Goal: Task Accomplishment & Management: Manage account settings

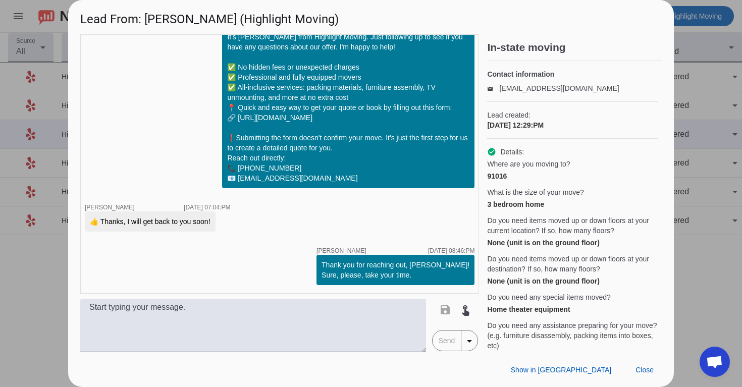
scroll to position [863, 0]
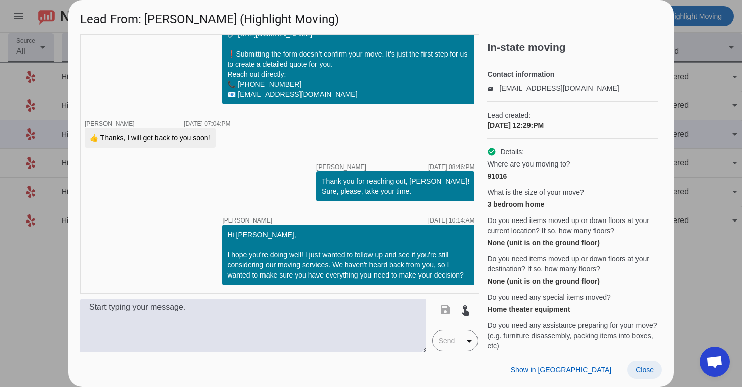
click at [648, 367] on span "Close" at bounding box center [644, 370] width 18 height 8
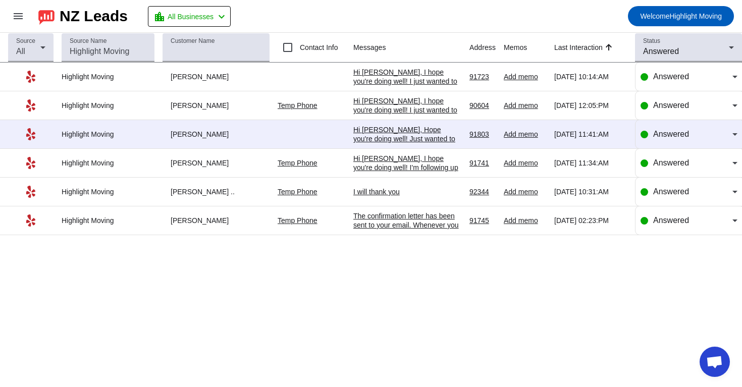
click at [412, 233] on div "The confirmation letter has been sent to your email. Whenever you have a moment…" at bounding box center [407, 265] width 108 height 109
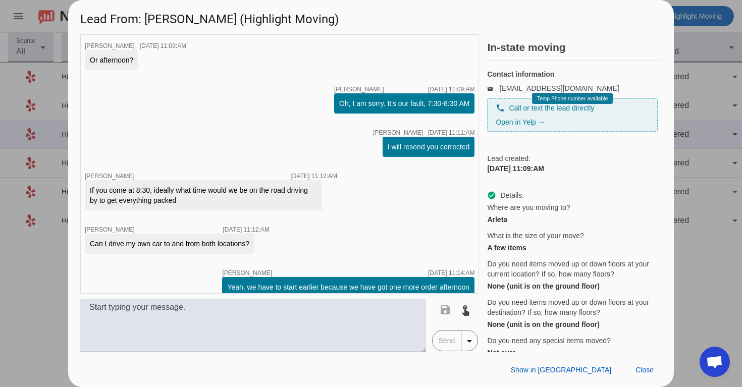
scroll to position [1139, 0]
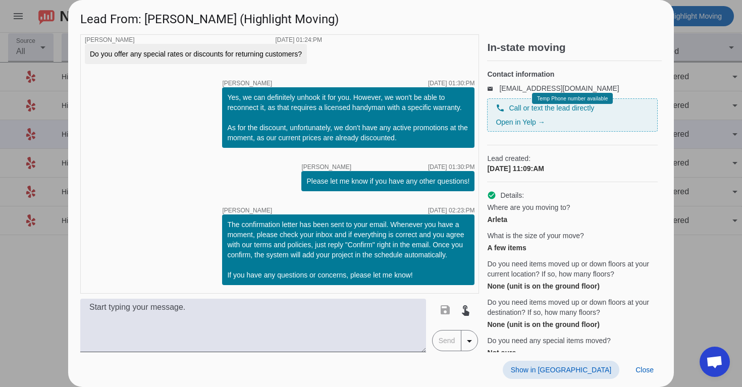
click at [592, 365] on span at bounding box center [561, 370] width 117 height 18
click at [651, 371] on span "Close" at bounding box center [644, 370] width 18 height 8
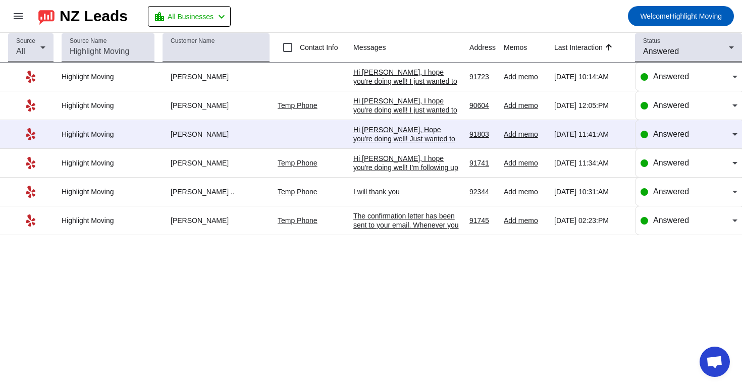
click at [408, 111] on div "Hi [PERSON_NAME], I hope you're doing well! I just wanted to follow up and see …" at bounding box center [407, 155] width 108 height 118
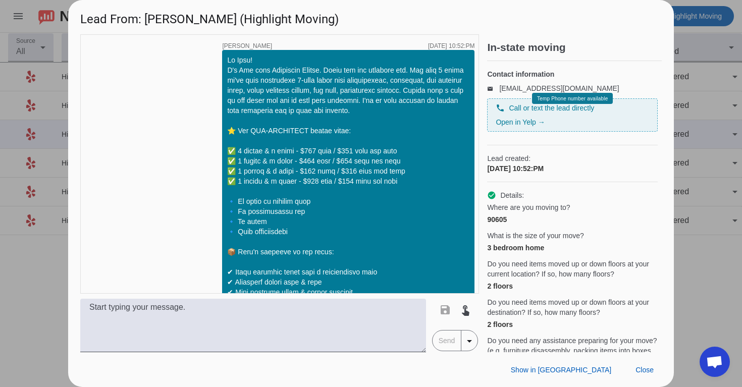
scroll to position [672, 0]
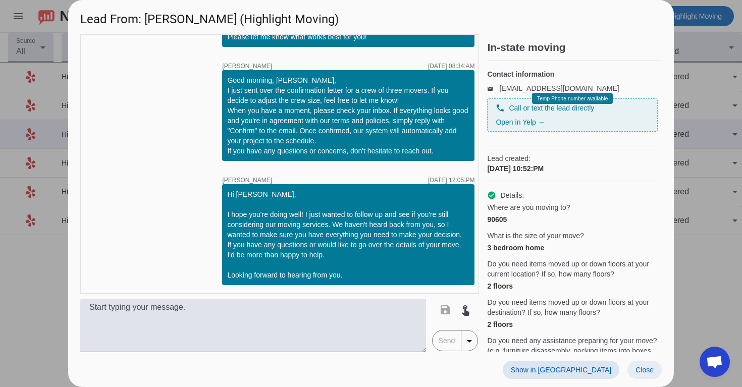
click at [649, 371] on span "Close" at bounding box center [644, 370] width 18 height 8
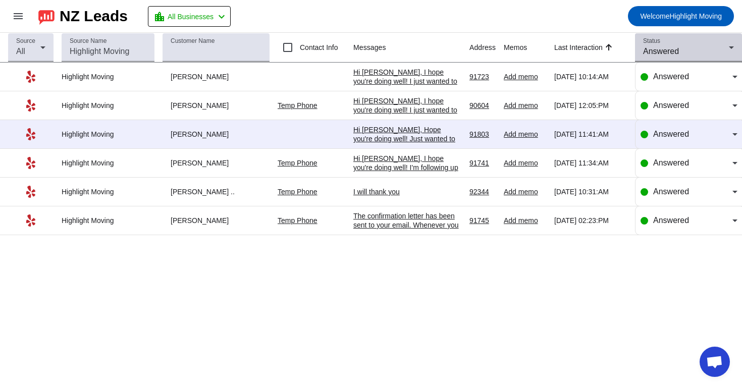
click at [702, 54] on div "Answered" at bounding box center [686, 51] width 86 height 12
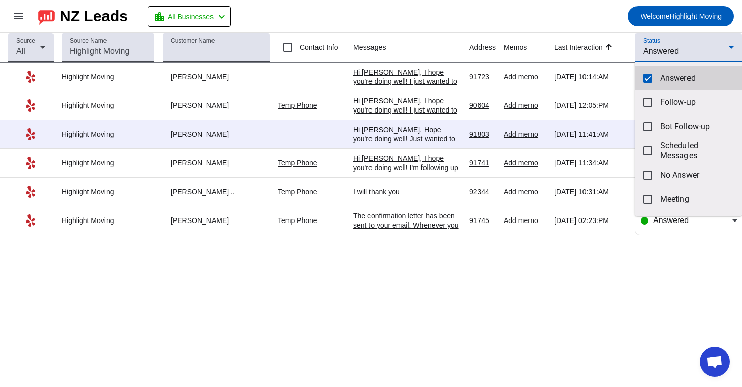
click at [678, 75] on span "Answered" at bounding box center [697, 78] width 74 height 10
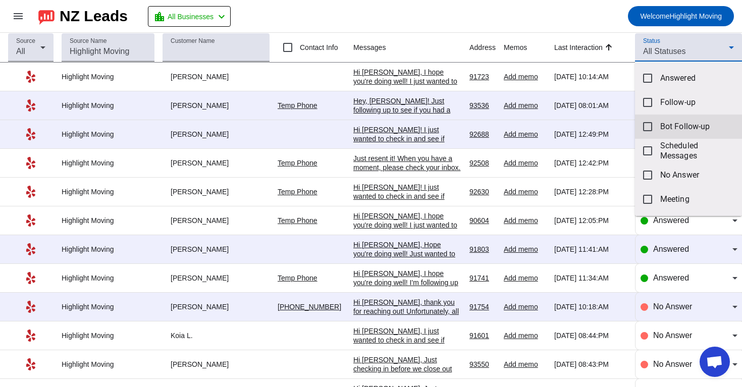
click at [669, 129] on span "Bot Follow-up" at bounding box center [697, 127] width 74 height 10
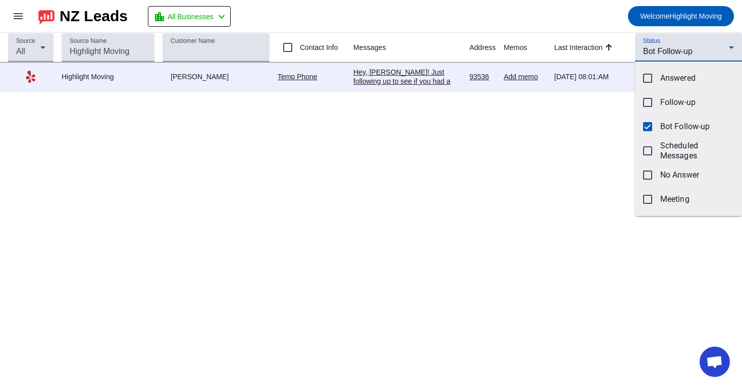
click at [531, 14] on div at bounding box center [371, 193] width 742 height 387
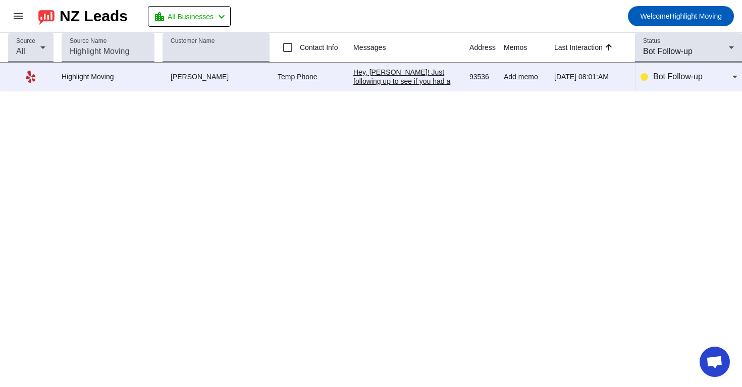
click at [381, 79] on div "Hey, [PERSON_NAME]! Just following up to see if you had a chance to review our …" at bounding box center [407, 140] width 108 height 145
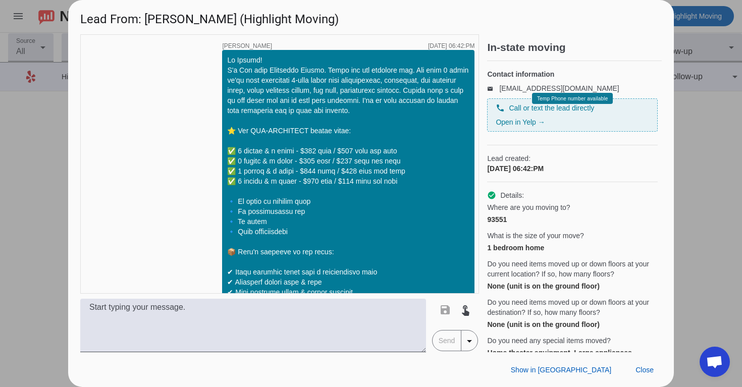
scroll to position [487, 0]
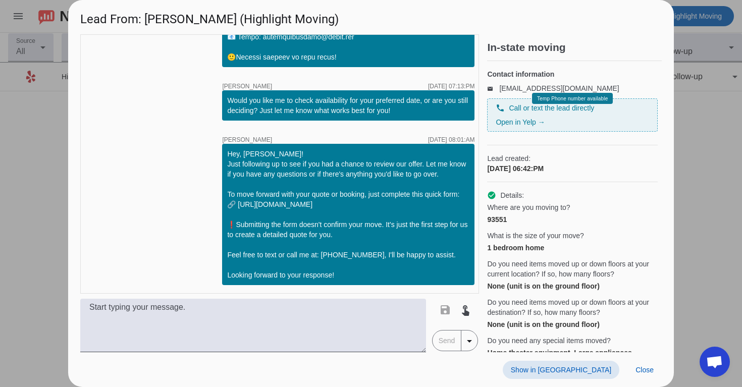
click at [586, 366] on span "Show in [GEOGRAPHIC_DATA]" at bounding box center [561, 370] width 100 height 8
click at [640, 374] on span at bounding box center [644, 370] width 34 height 18
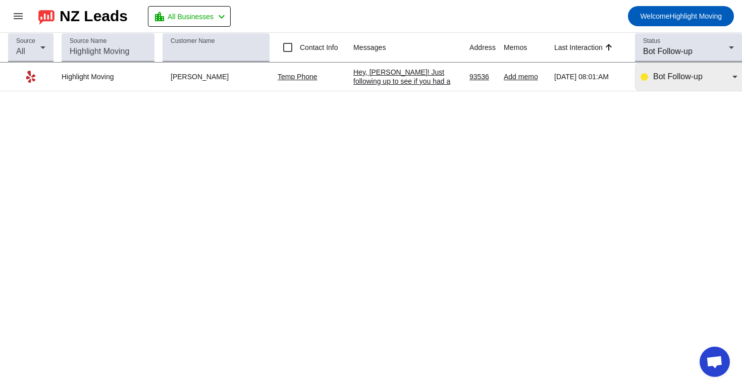
click at [699, 85] on div "Bot Follow-up" at bounding box center [688, 77] width 97 height 28
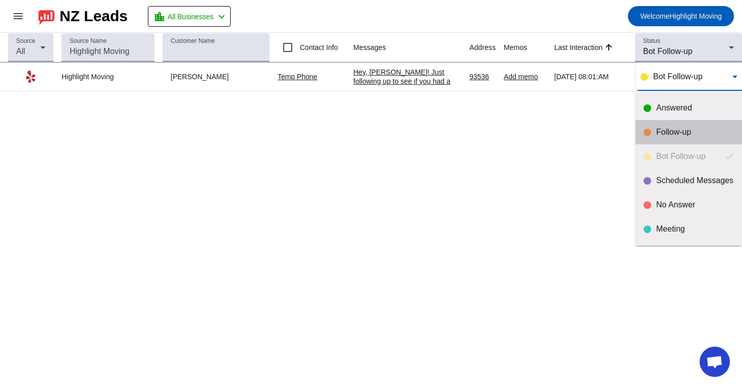
click at [678, 138] on mat-option "Follow-up" at bounding box center [688, 132] width 106 height 24
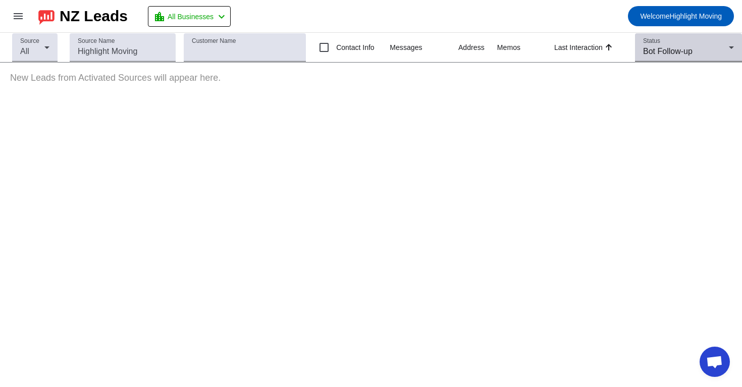
click at [691, 45] on div "Bot Follow-up" at bounding box center [686, 51] width 86 height 12
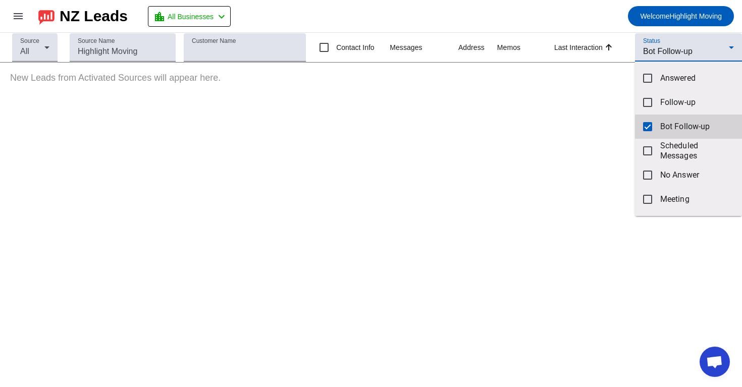
click at [642, 126] on mat-option "Bot Follow-up" at bounding box center [688, 127] width 107 height 24
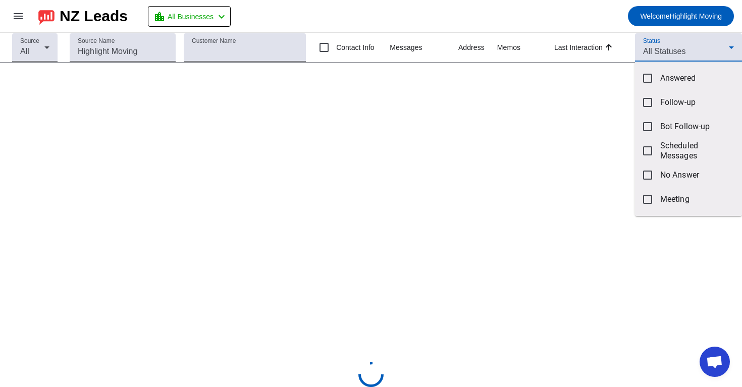
click at [679, 50] on div at bounding box center [371, 193] width 742 height 387
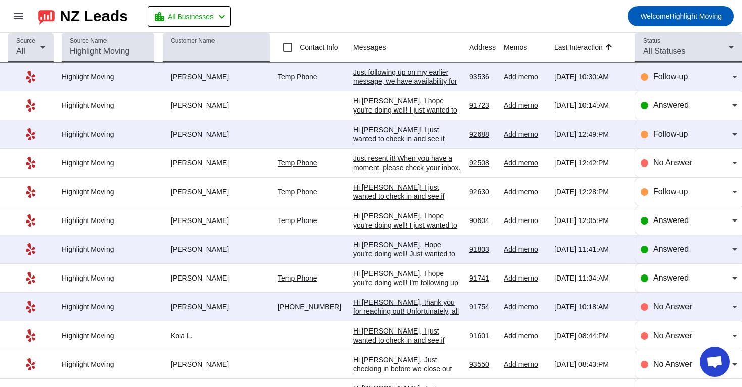
click at [679, 50] on span "All Statuses" at bounding box center [664, 51] width 42 height 9
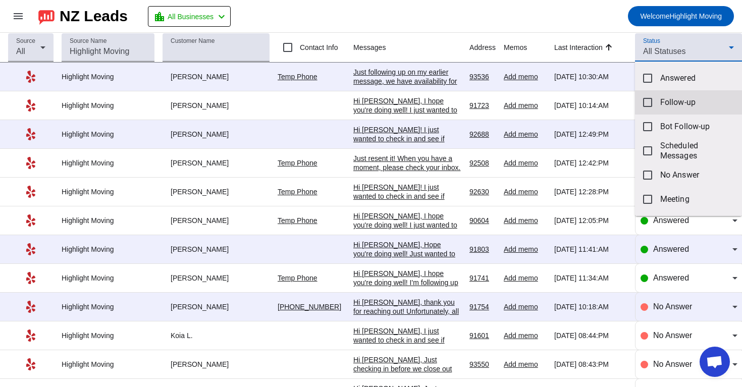
click at [662, 108] on mat-option "Follow-up" at bounding box center [688, 102] width 107 height 24
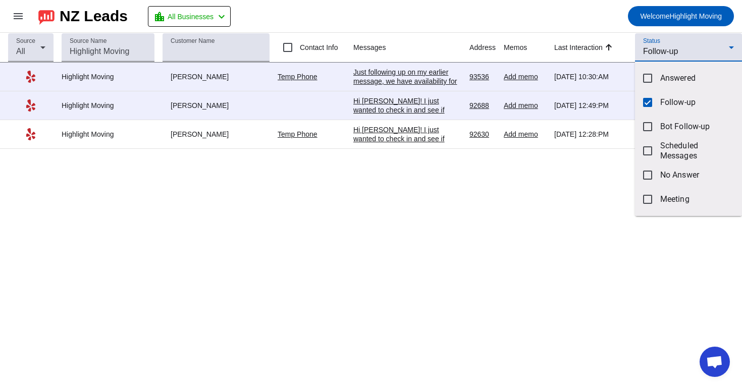
click at [580, 24] on div at bounding box center [371, 193] width 742 height 387
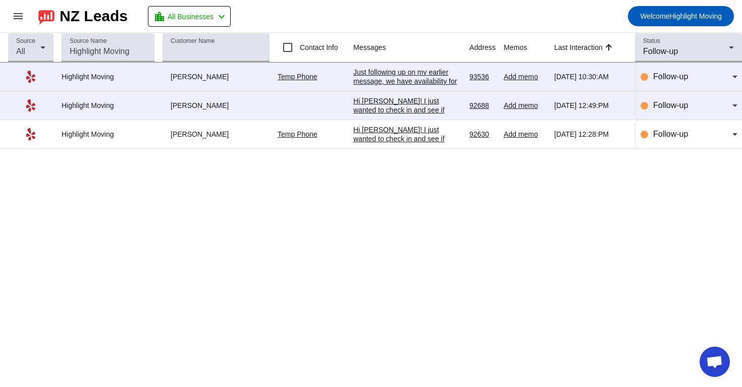
click at [431, 171] on div "Source All Source Name Customer Name Contact Info Messages Address Memos Last I…" at bounding box center [371, 210] width 742 height 354
click at [405, 143] on div "Hi [PERSON_NAME]! I just wanted to check in and see if you're still considering…" at bounding box center [407, 175] width 108 height 100
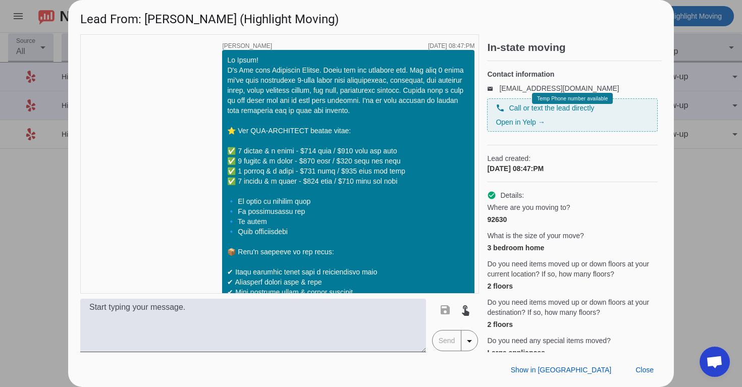
scroll to position [971, 0]
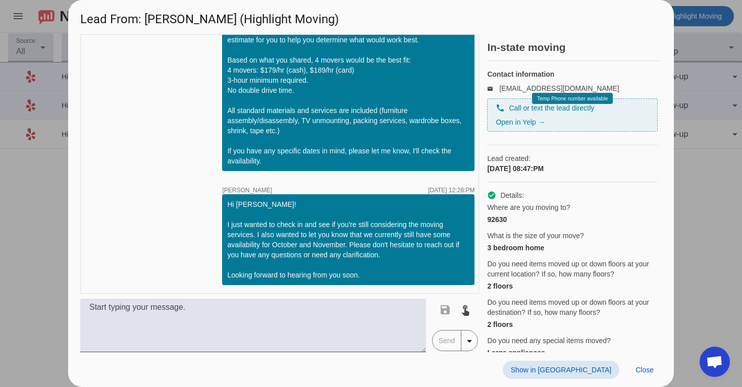
click at [585, 366] on span "Show in [GEOGRAPHIC_DATA]" at bounding box center [561, 370] width 100 height 8
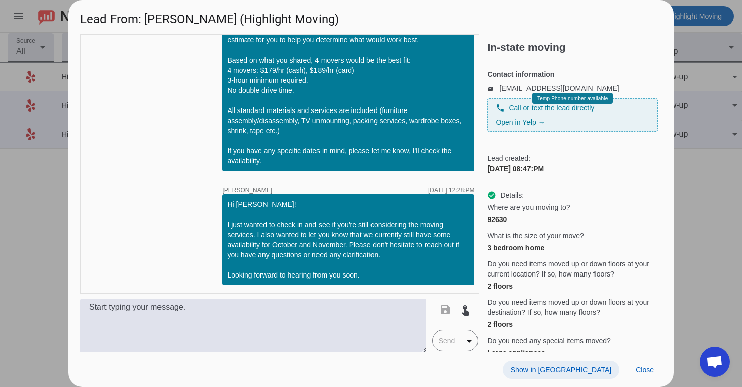
scroll to position [1095, 0]
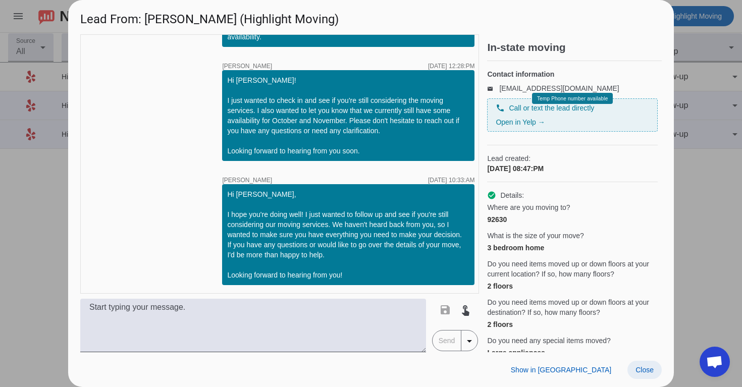
click at [640, 371] on span "Close" at bounding box center [644, 370] width 18 height 8
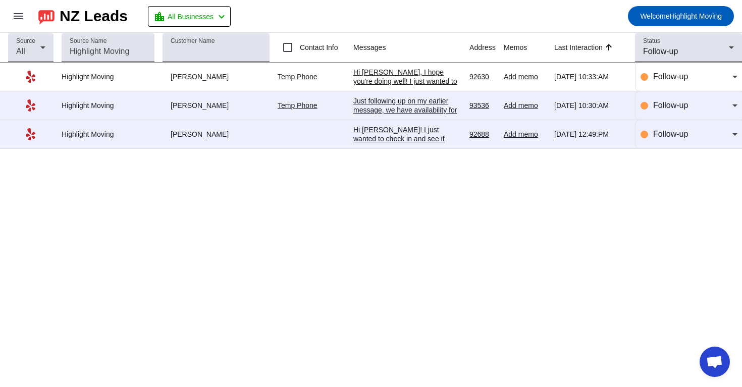
click at [393, 130] on div "Hi [PERSON_NAME]! I just wanted to check in and see if you're still considering…" at bounding box center [407, 175] width 108 height 100
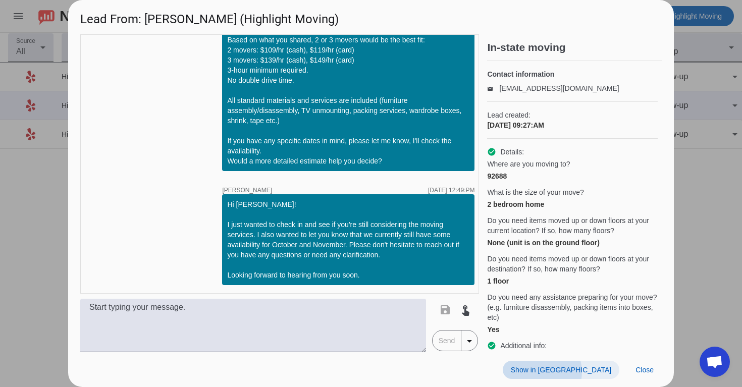
click at [599, 372] on span "Show in [GEOGRAPHIC_DATA]" at bounding box center [561, 370] width 100 height 8
click at [637, 376] on span at bounding box center [644, 370] width 34 height 18
